Goal: Information Seeking & Learning: Understand process/instructions

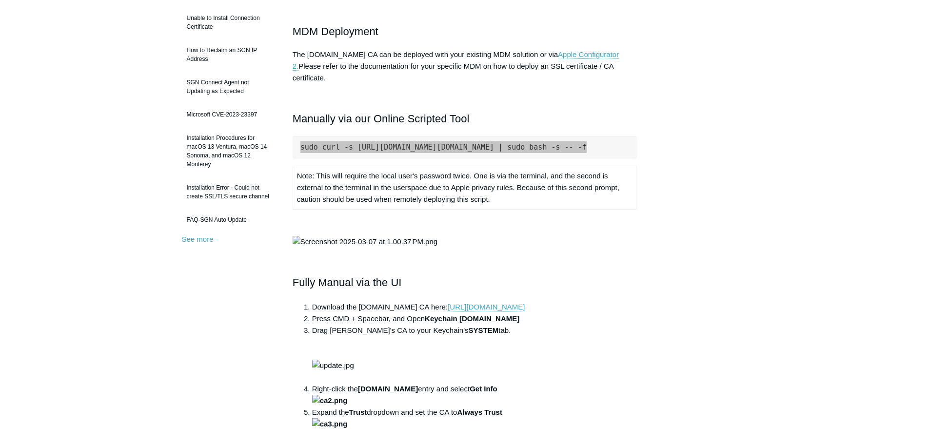
scroll to position [0, 13]
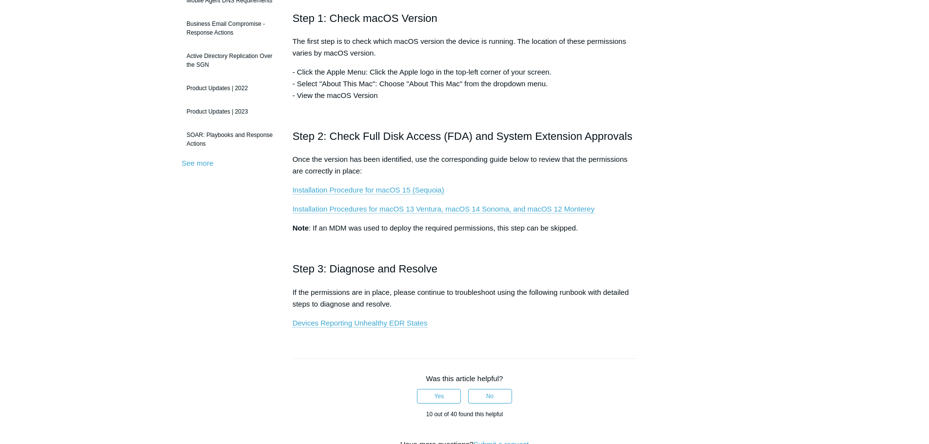
scroll to position [244, 0]
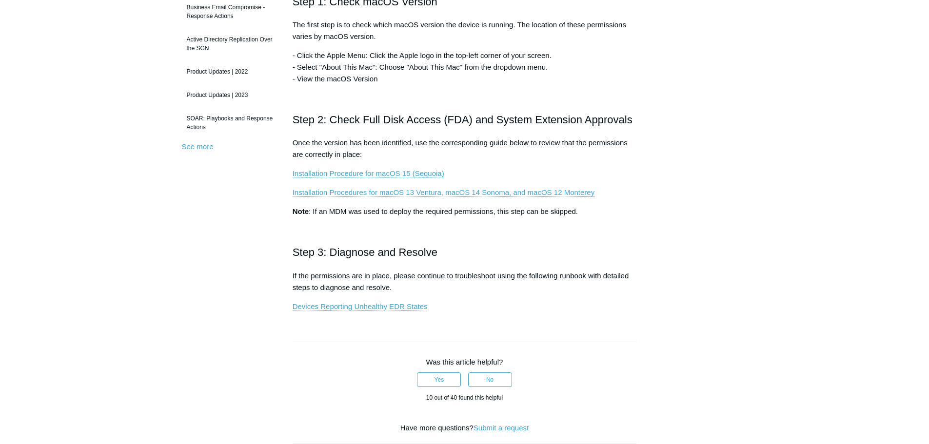
click at [417, 175] on link "Installation Procedure for macOS 15 (Sequoia)" at bounding box center [369, 173] width 152 height 9
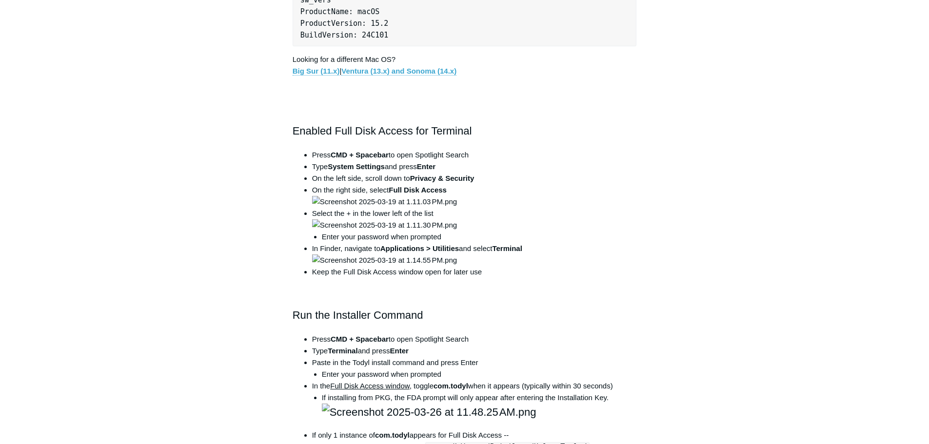
scroll to position [390, 0]
